Goal: Register for event/course

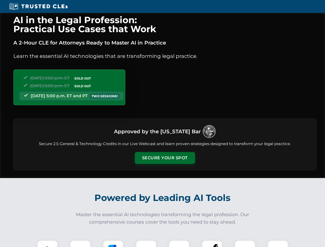
click at [165, 158] on button "Secure Your Spot" at bounding box center [165, 158] width 60 height 12
click at [47, 243] on img at bounding box center [47, 250] width 15 height 15
click at [80, 243] on div at bounding box center [80, 250] width 21 height 21
click at [113, 243] on div at bounding box center [113, 250] width 21 height 21
click at [146, 243] on img at bounding box center [146, 250] width 14 height 14
